Goal: Check status

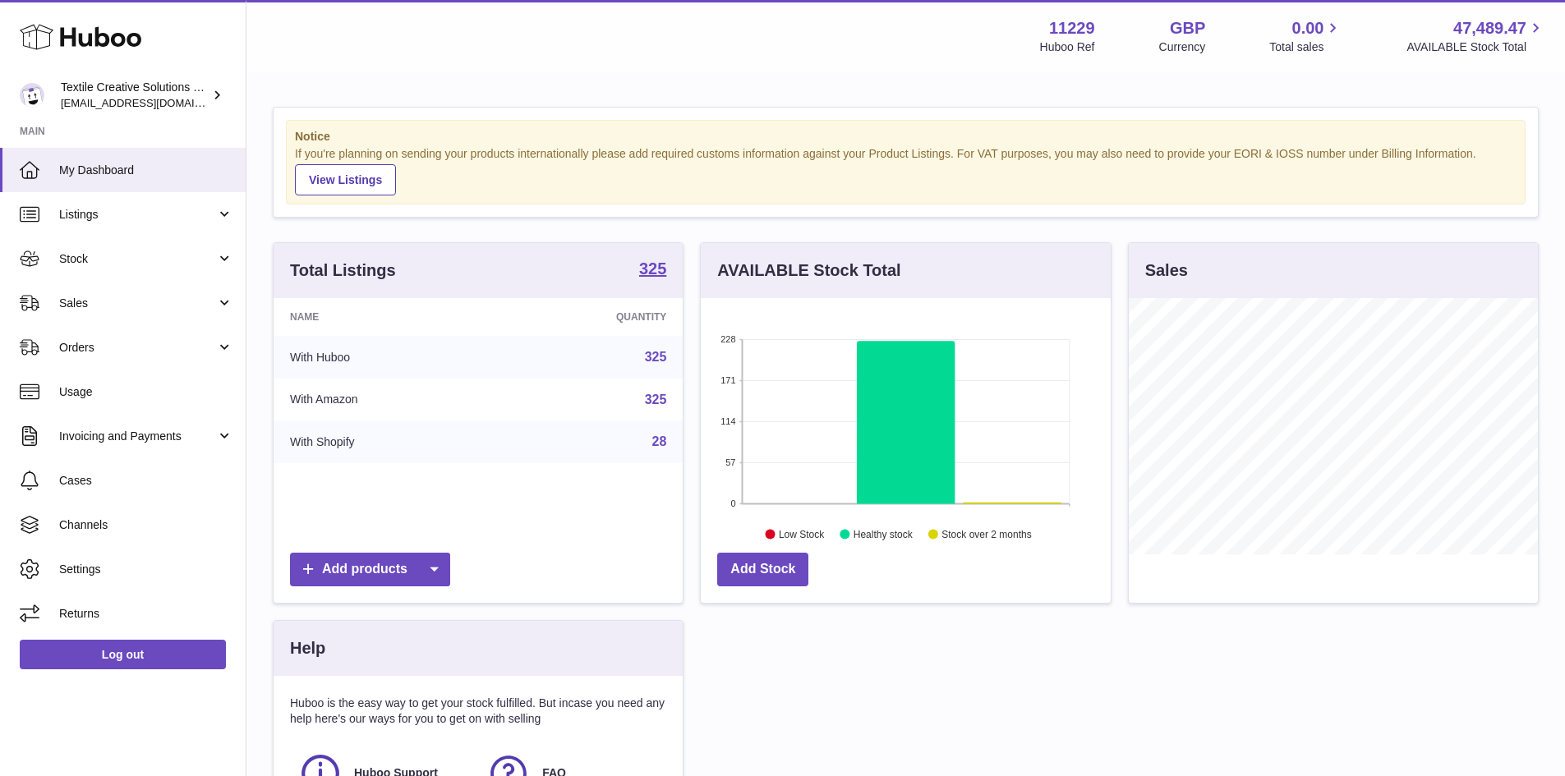
scroll to position [256, 410]
click at [150, 302] on span "Sales" at bounding box center [137, 304] width 157 height 16
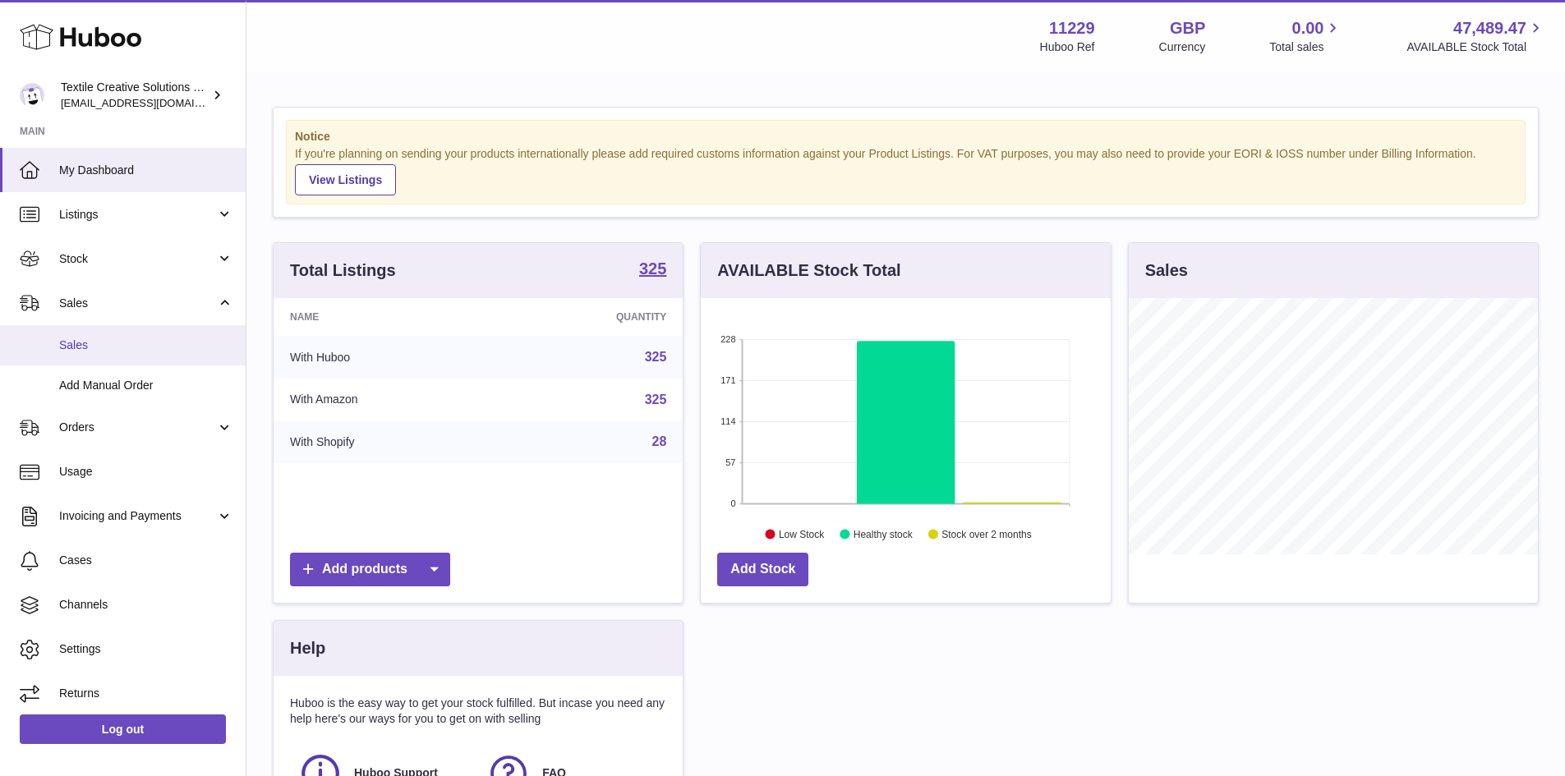
click at [134, 352] on span "Sales" at bounding box center [146, 346] width 174 height 16
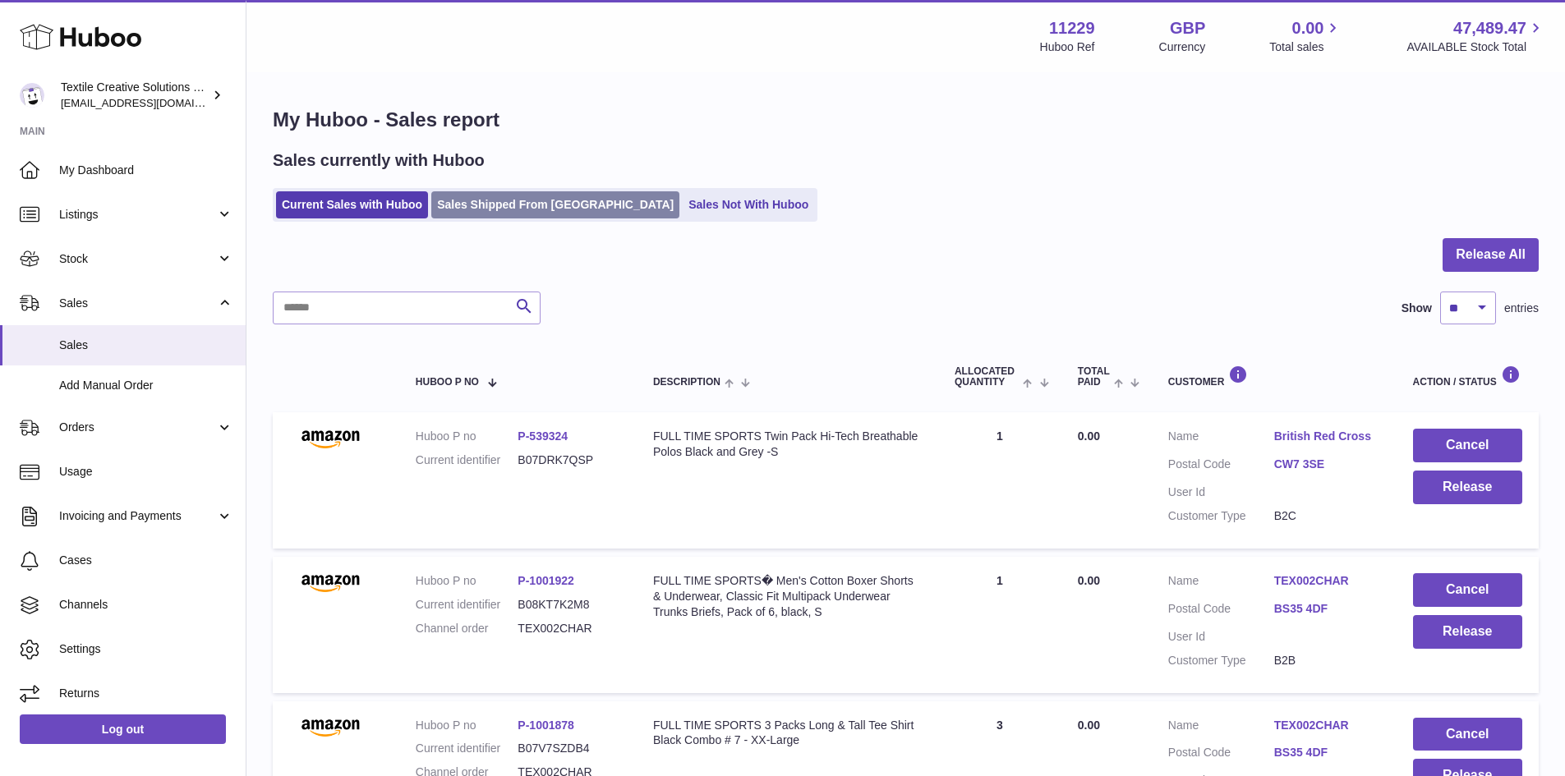
click at [457, 212] on link "Sales Shipped From [GEOGRAPHIC_DATA]" at bounding box center [555, 204] width 248 height 27
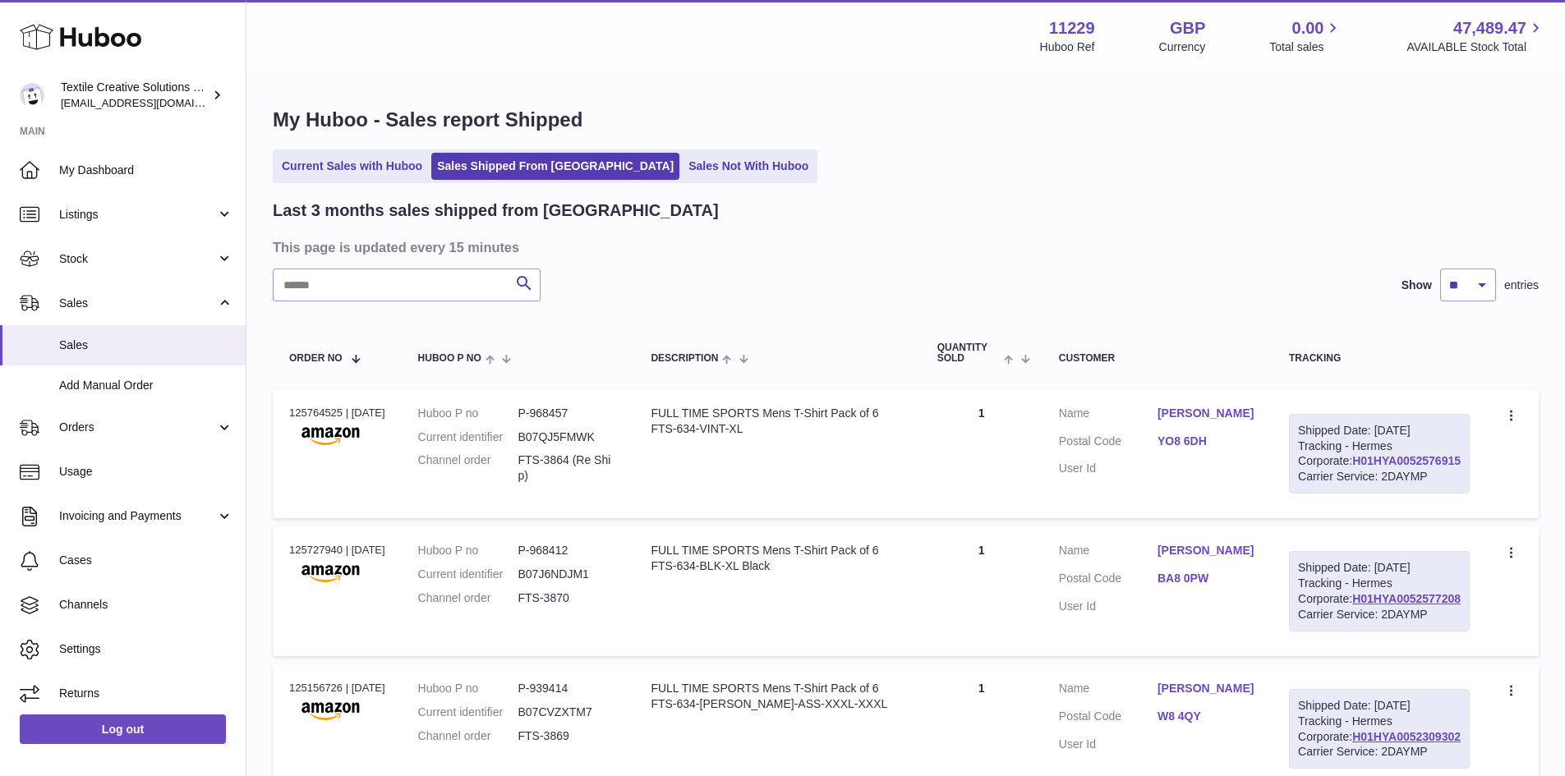
click at [1442, 468] on link "H01HYA0052576915" at bounding box center [1406, 460] width 108 height 13
